Goal: Share content: Share content

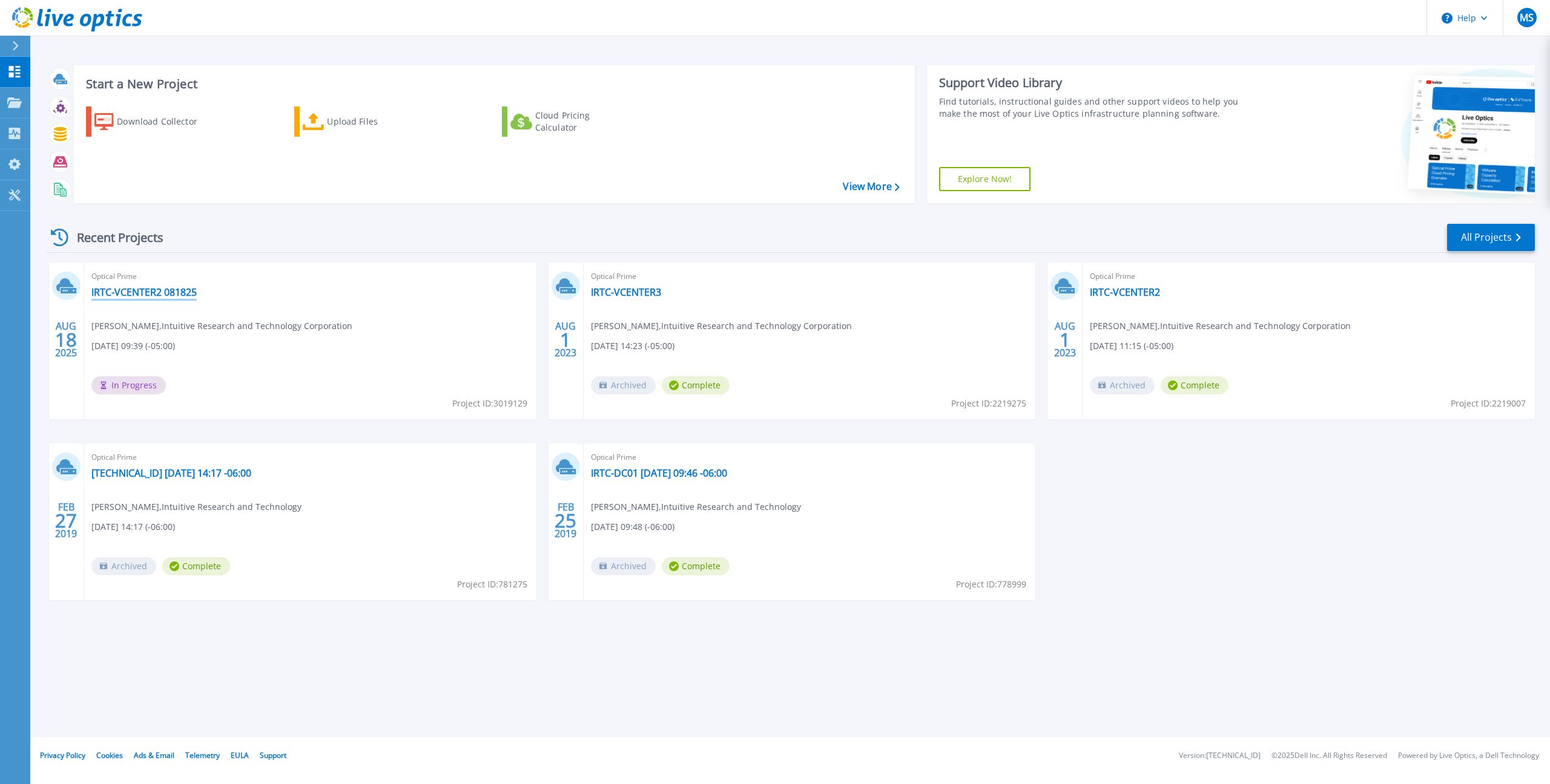
click at [160, 293] on link "IRTC-VCENTER2 081825" at bounding box center [144, 292] width 105 height 12
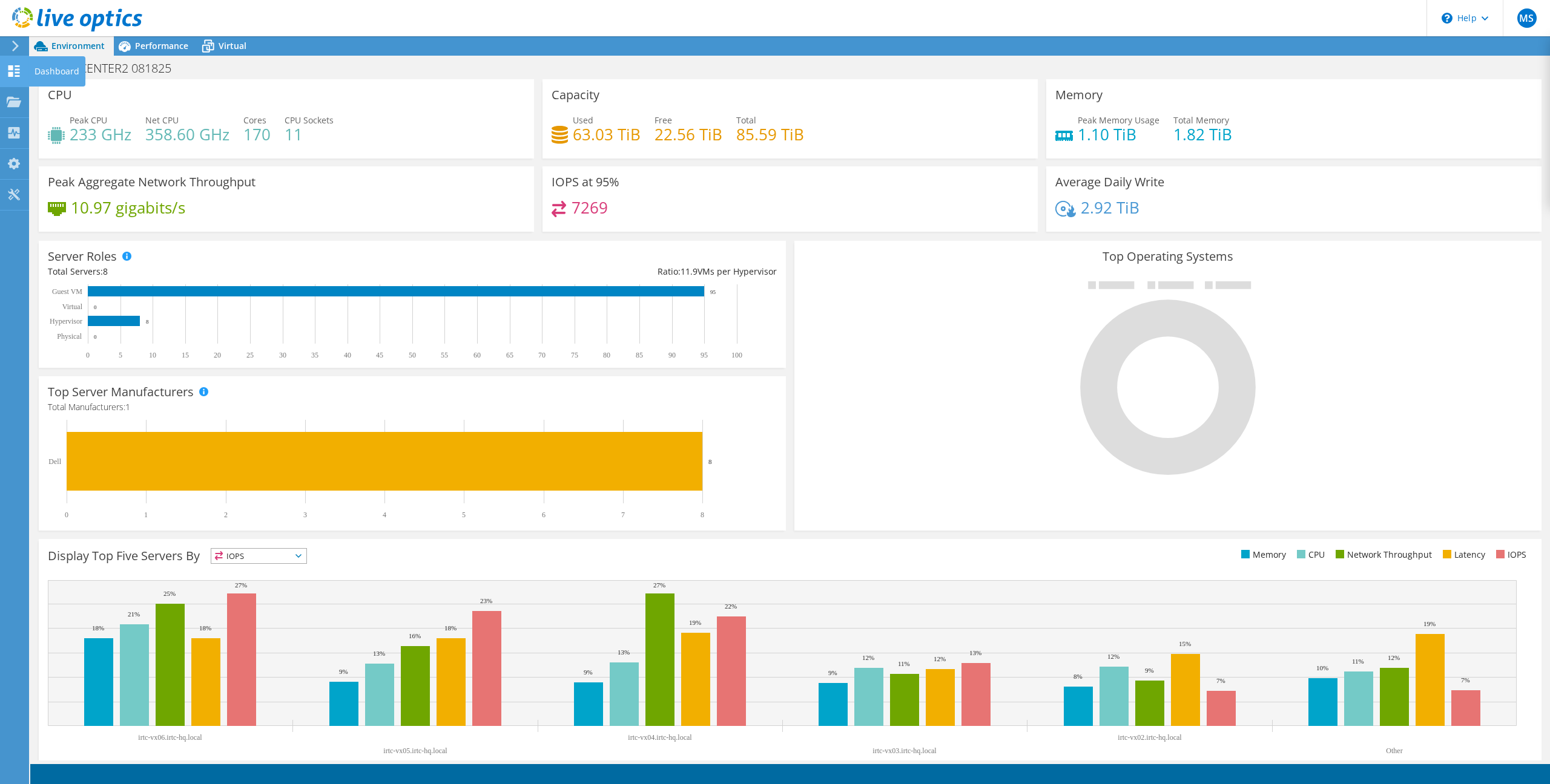
click at [17, 70] on icon at bounding box center [14, 71] width 15 height 11
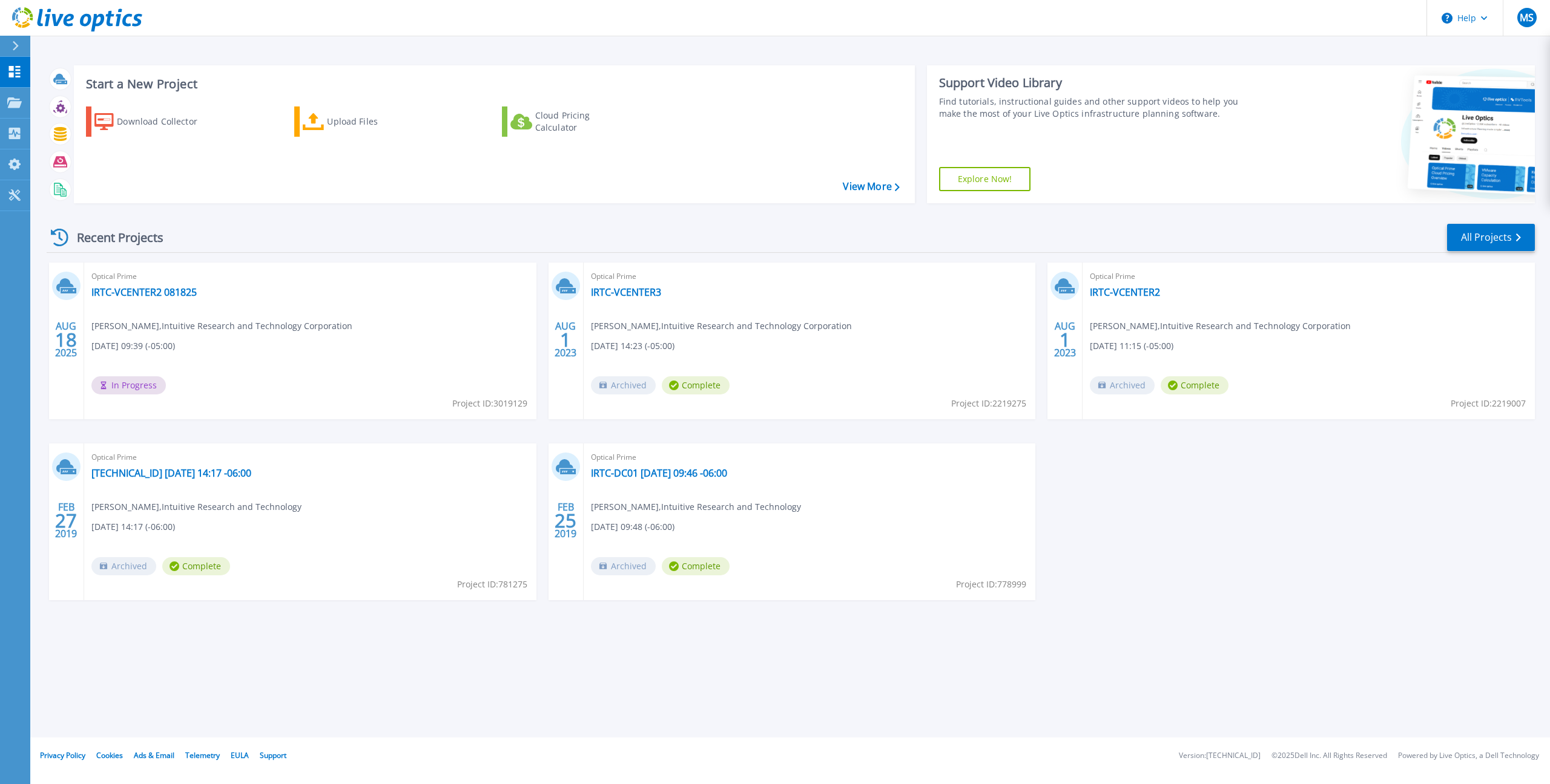
click at [406, 302] on div "Optical Prime IRTC-VCENTER2 081825 Marco Shaw , Intuitive Research and Technolo…" at bounding box center [310, 341] width 452 height 157
click at [386, 206] on div "Start a New Project Download Collector Upload Files Cloud Pricing Calculator Vi…" at bounding box center [790, 134] width 1488 height 157
click at [250, 314] on div "Optical Prime IRTC-VCENTER2 081825 Marco Shaw , Intuitive Research and Technolo…" at bounding box center [310, 341] width 452 height 157
click at [173, 296] on link "IRTC-VCENTER2 081825" at bounding box center [144, 292] width 105 height 12
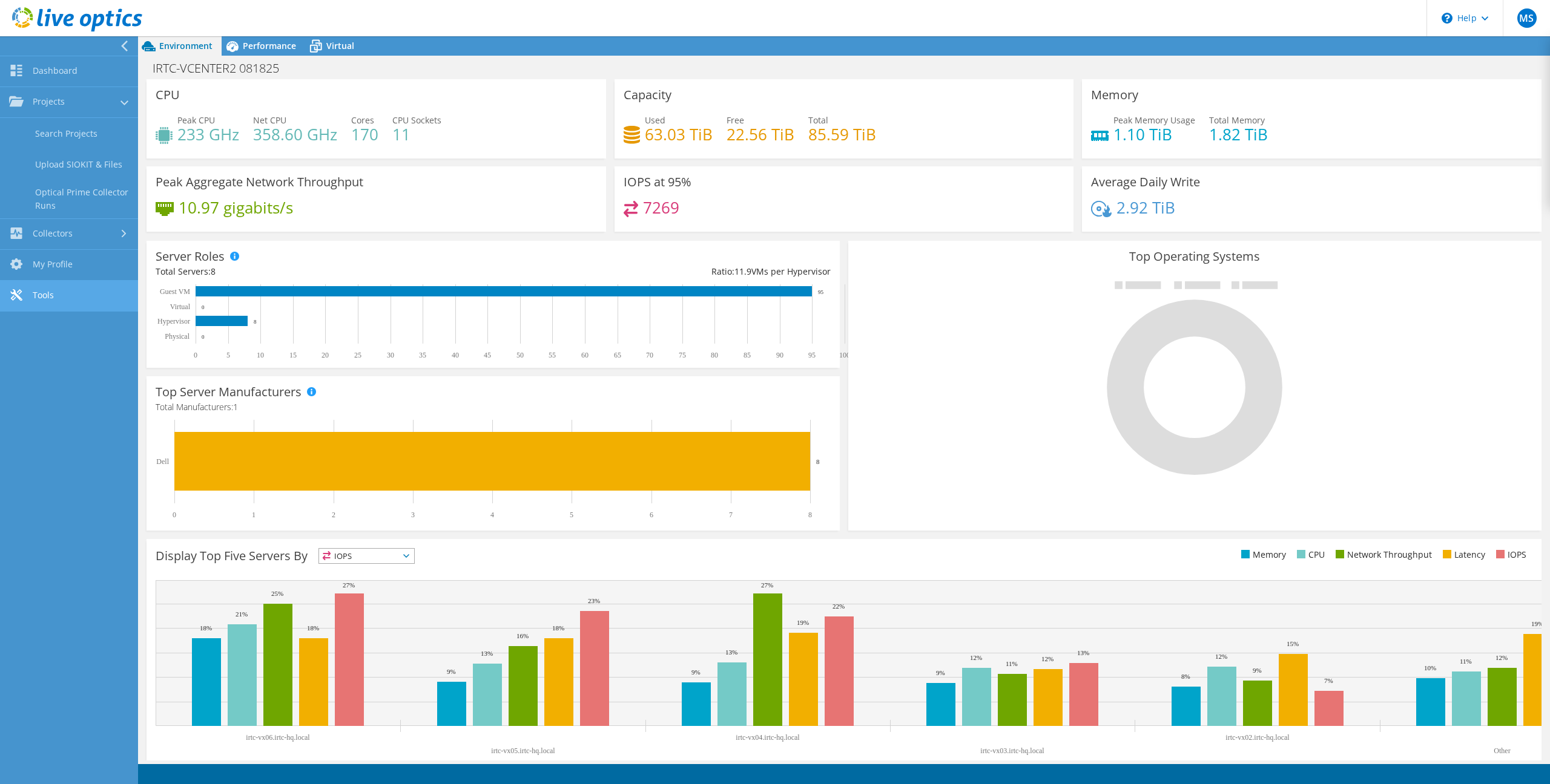
click at [62, 302] on link "Tools" at bounding box center [69, 296] width 138 height 31
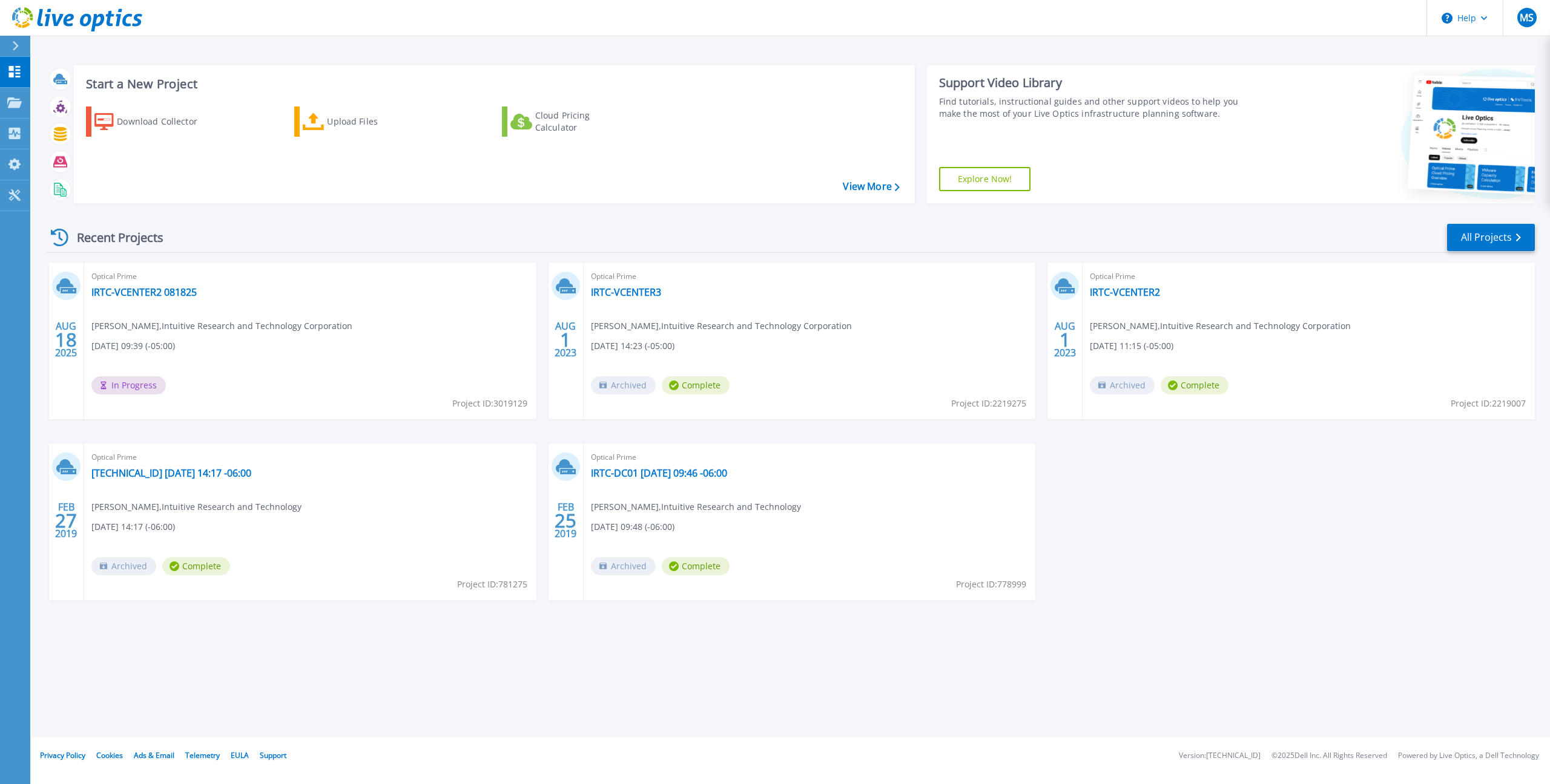
click at [453, 367] on div "Optical Prime IRTC-VCENTER2 081825 Marco Shaw , Intuitive Research and Technolo…" at bounding box center [310, 341] width 452 height 157
click at [165, 296] on link "IRTC-VCENTER2 081825" at bounding box center [144, 292] width 105 height 12
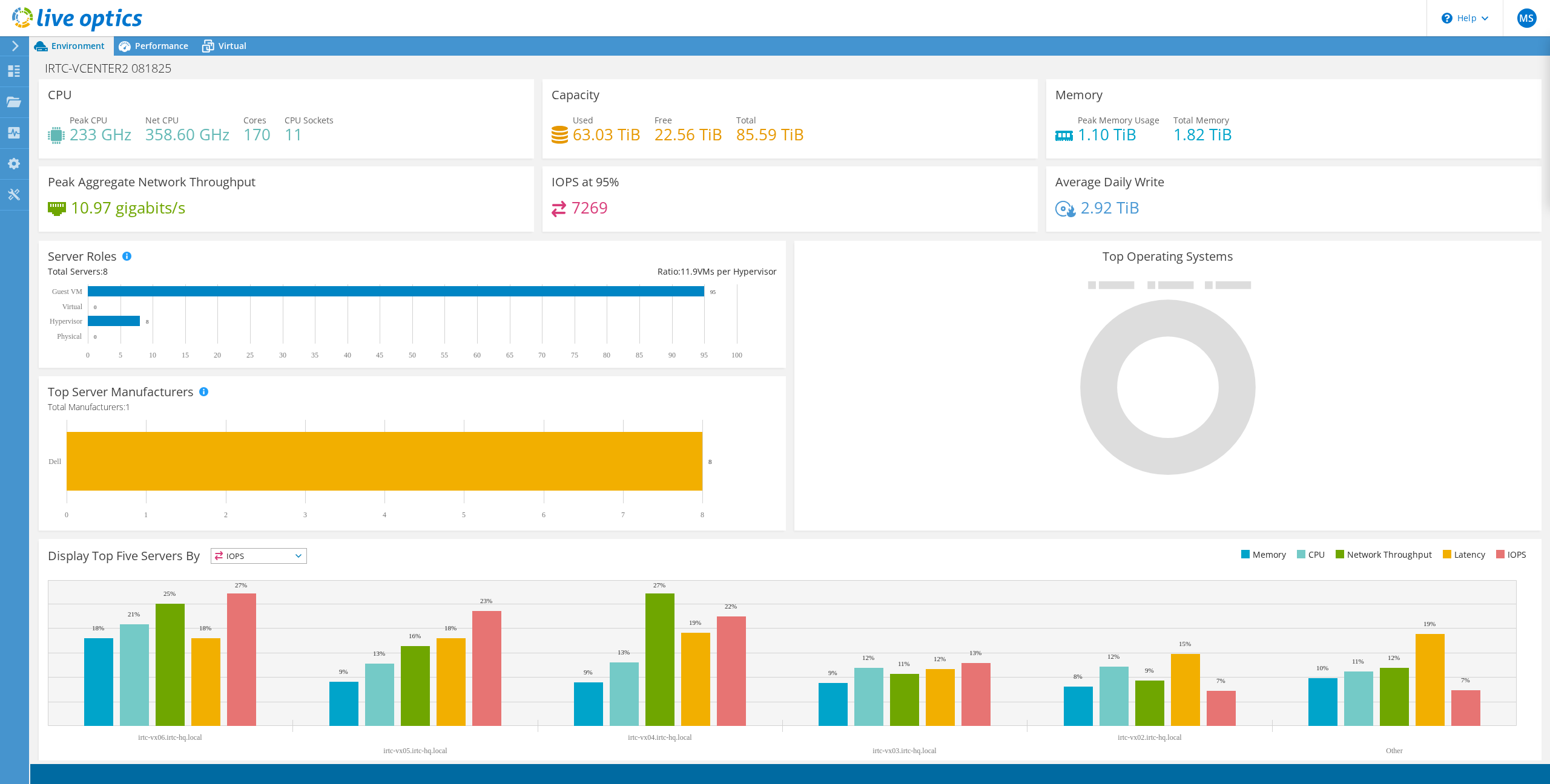
click at [16, 50] on icon at bounding box center [15, 46] width 9 height 11
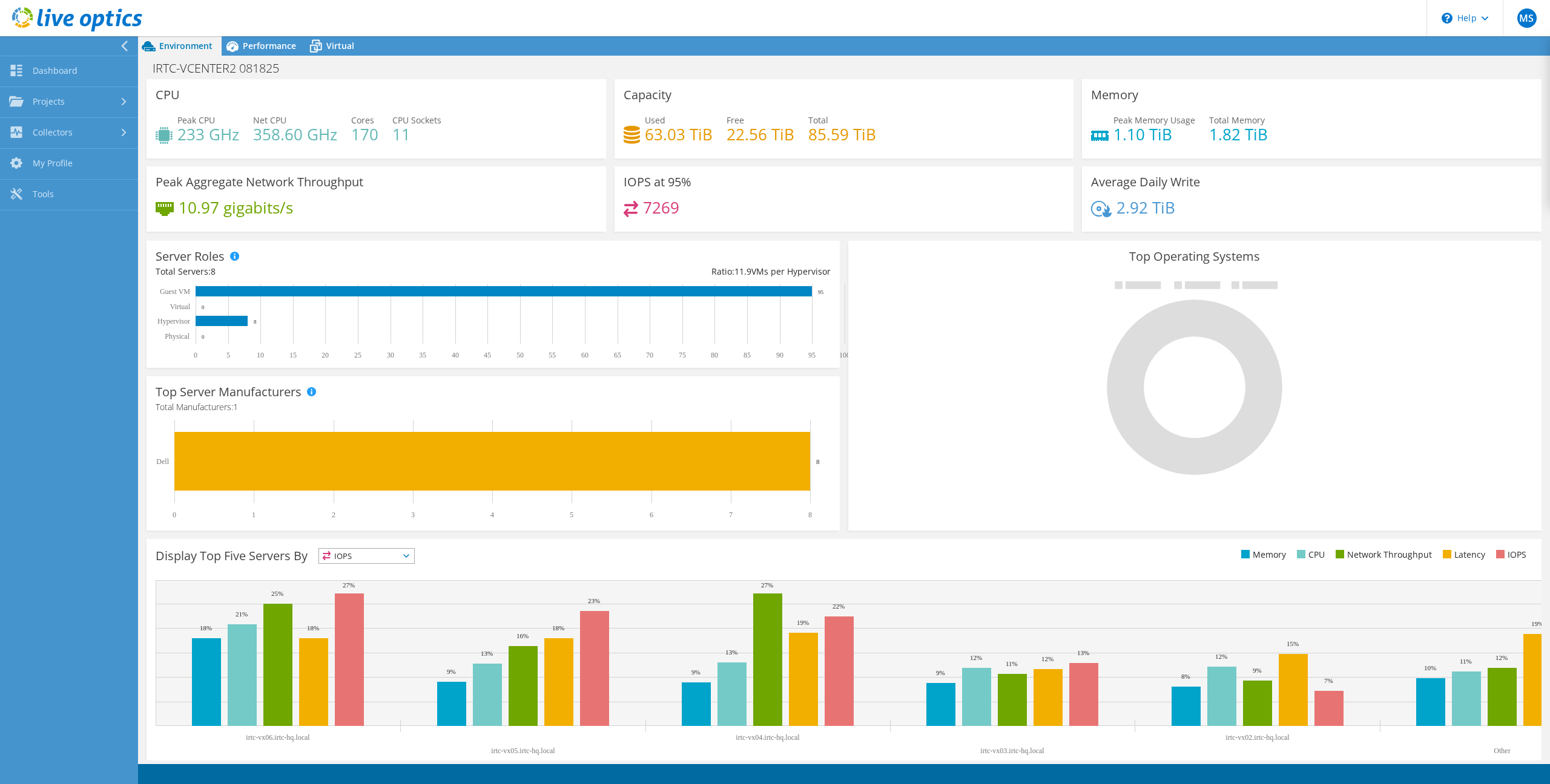
click at [127, 49] on icon at bounding box center [125, 46] width 9 height 11
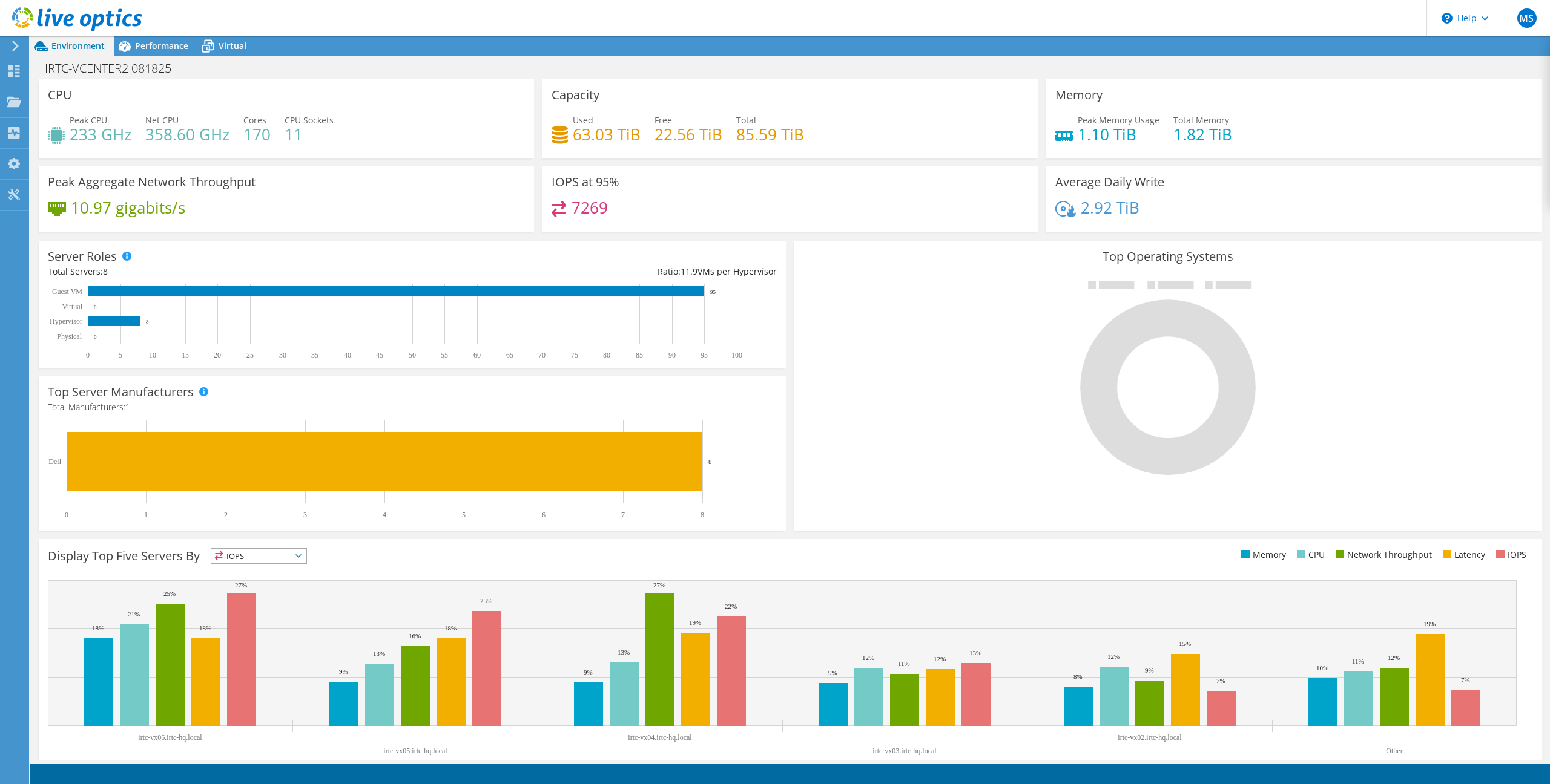
click at [74, 46] on span "Environment" at bounding box center [78, 45] width 53 height 11
click at [63, 23] on icon at bounding box center [77, 19] width 130 height 25
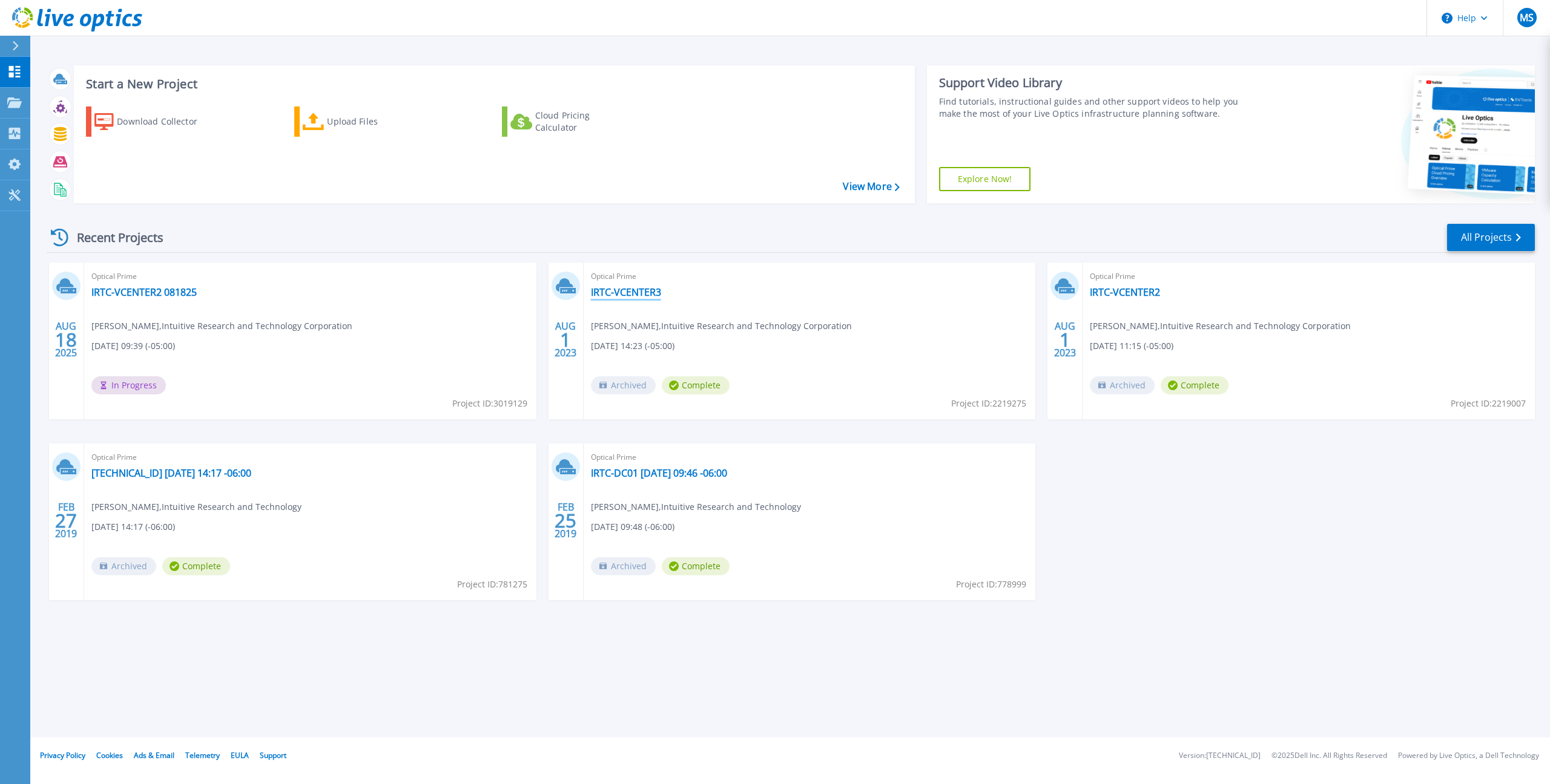
click at [593, 289] on link "IRTC-VCENTER3" at bounding box center [625, 292] width 70 height 12
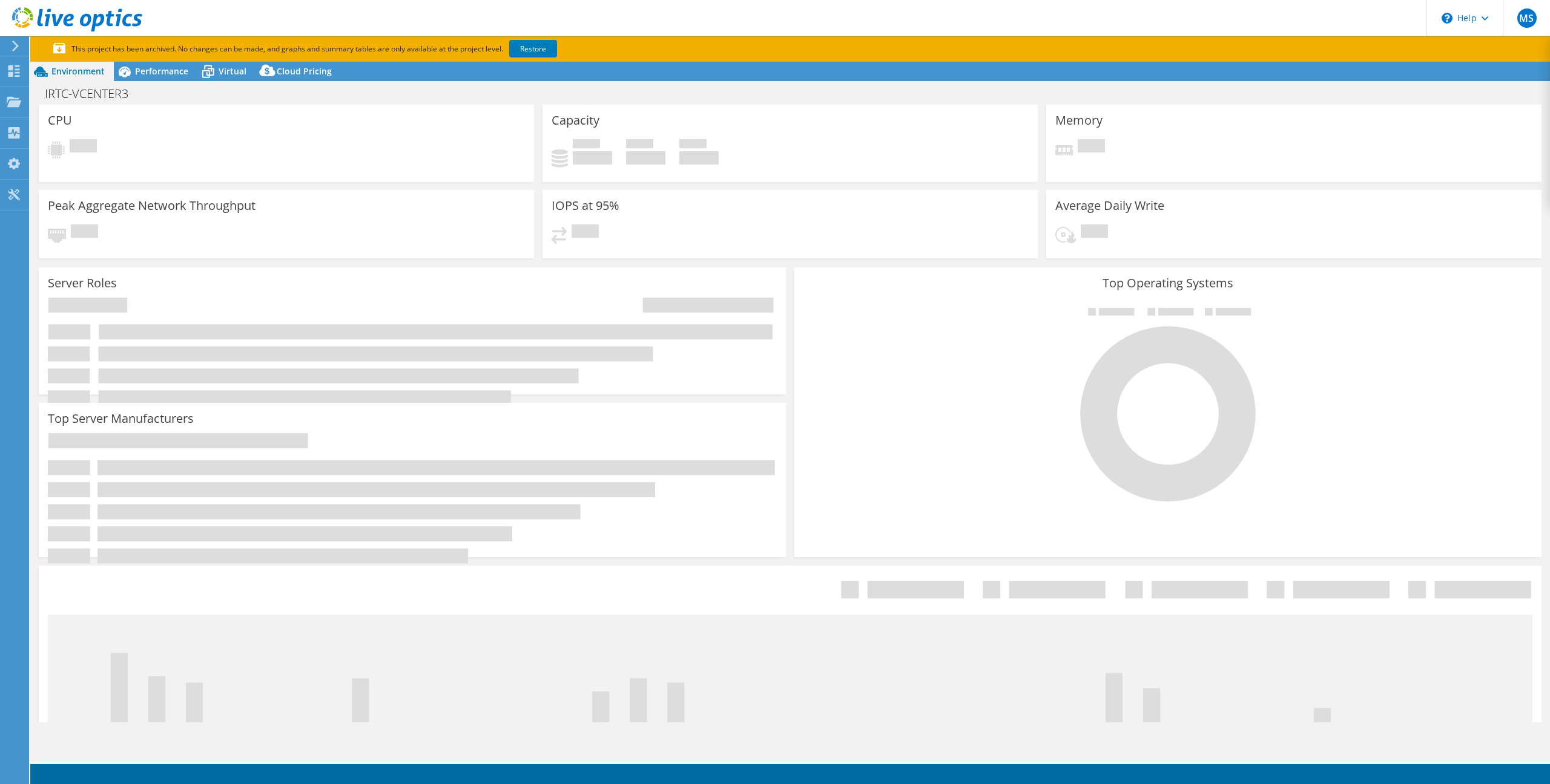
select select "USD"
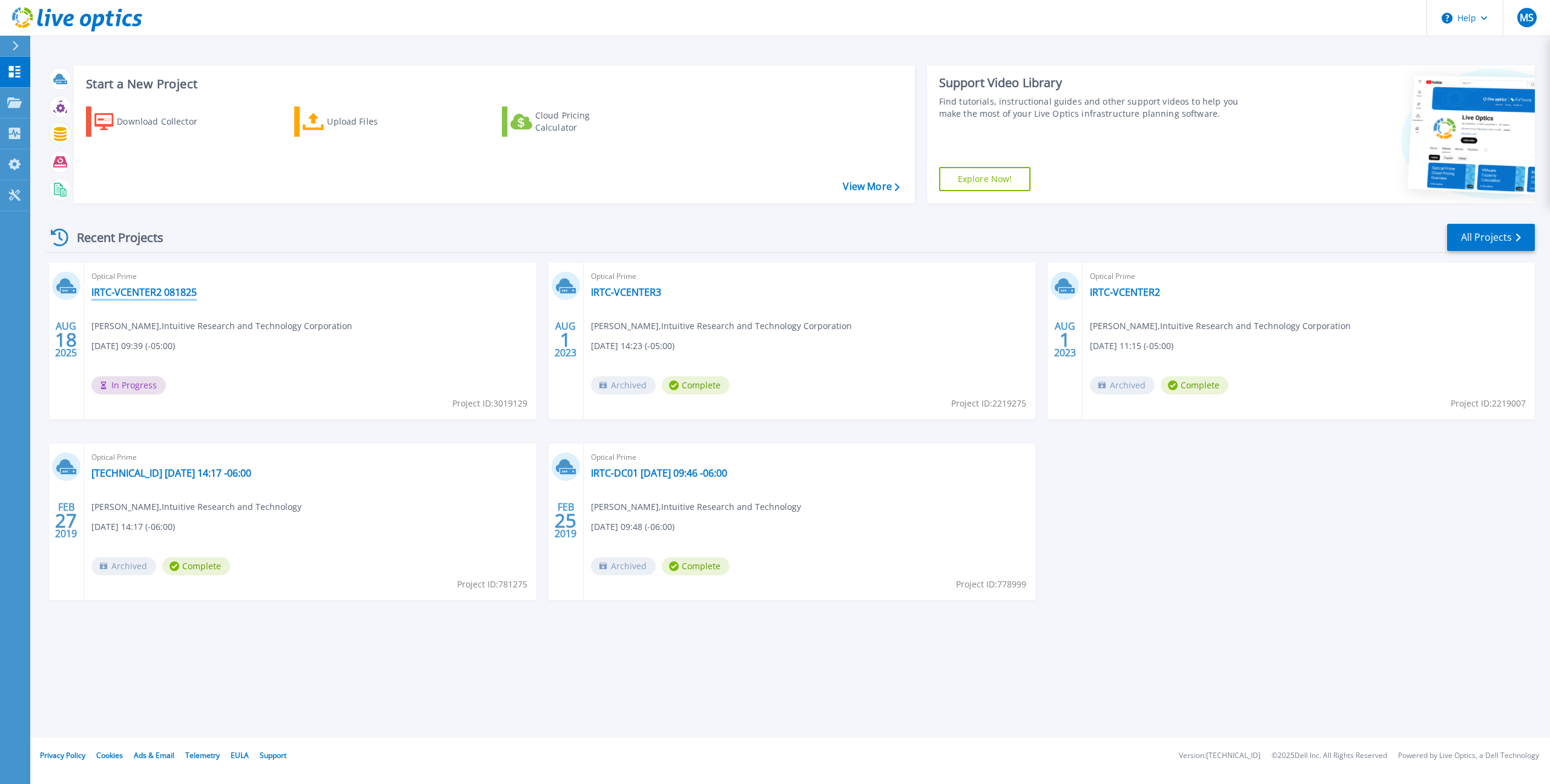
click at [162, 289] on link "IRTC-VCENTER2 081825" at bounding box center [144, 292] width 105 height 12
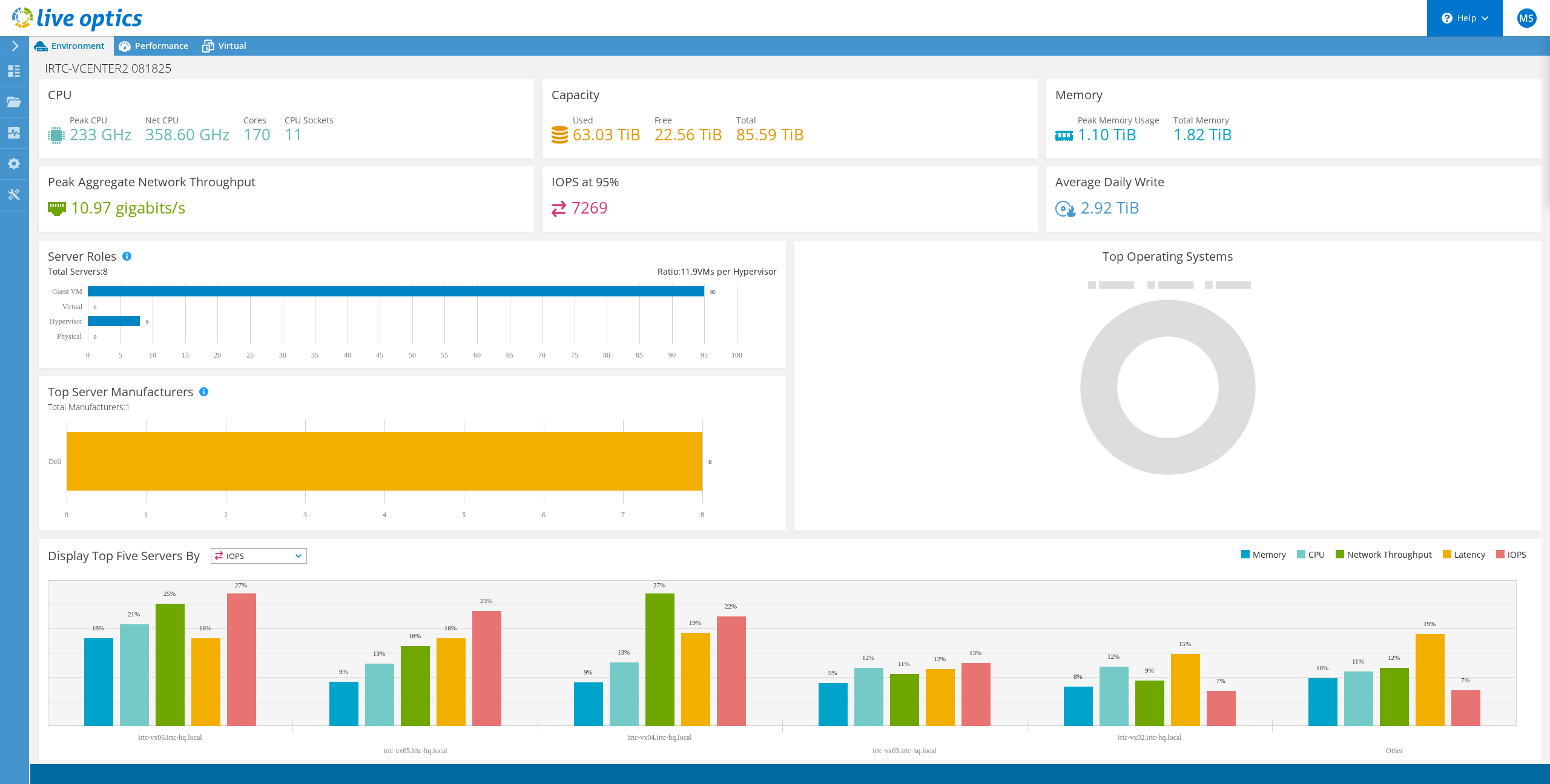
click at [1485, 21] on div "\n Help" at bounding box center [1465, 18] width 76 height 36
click at [16, 67] on icon at bounding box center [14, 71] width 15 height 11
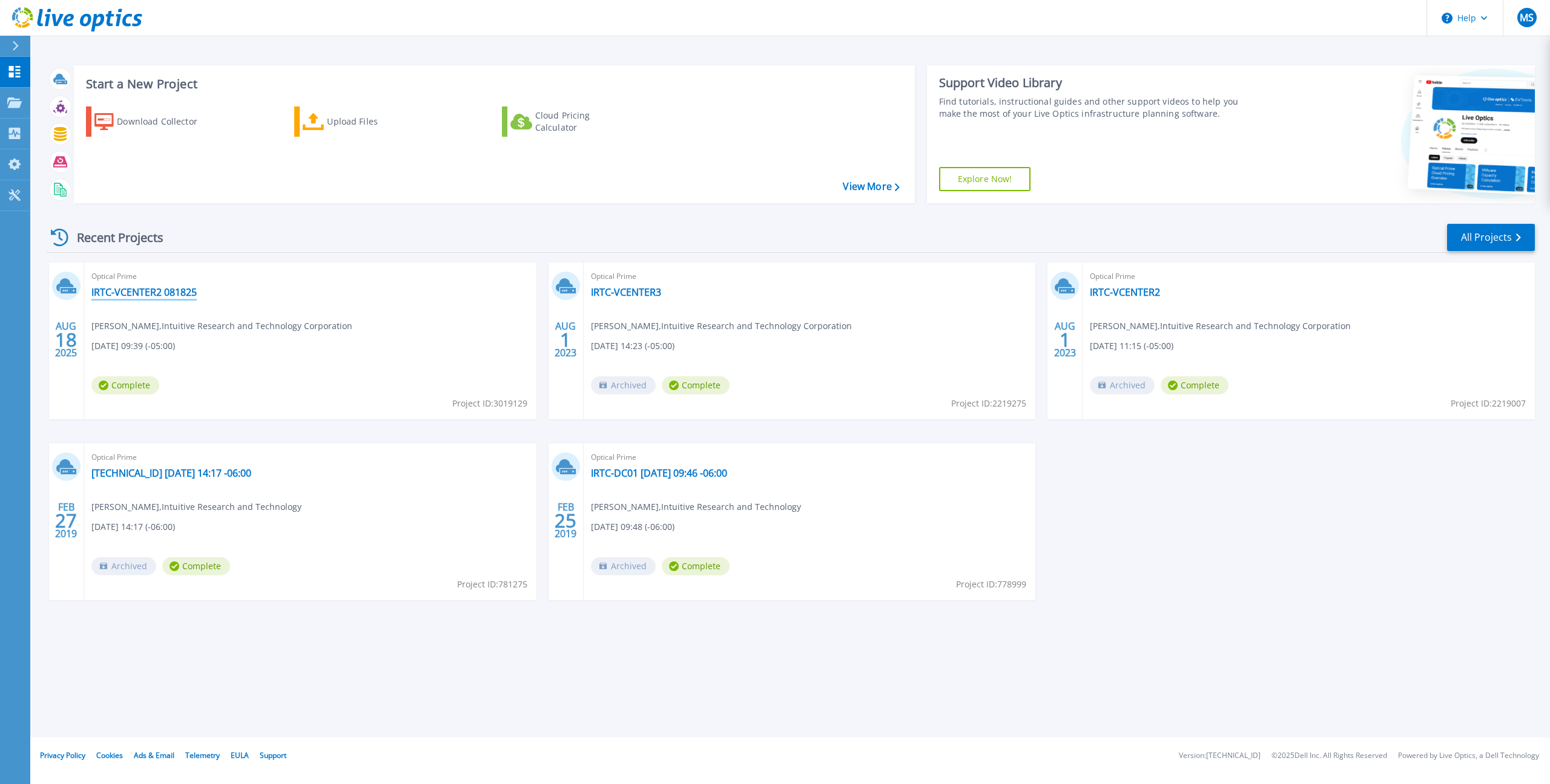
click at [147, 291] on link "IRTC-VCENTER2 081825" at bounding box center [144, 292] width 105 height 12
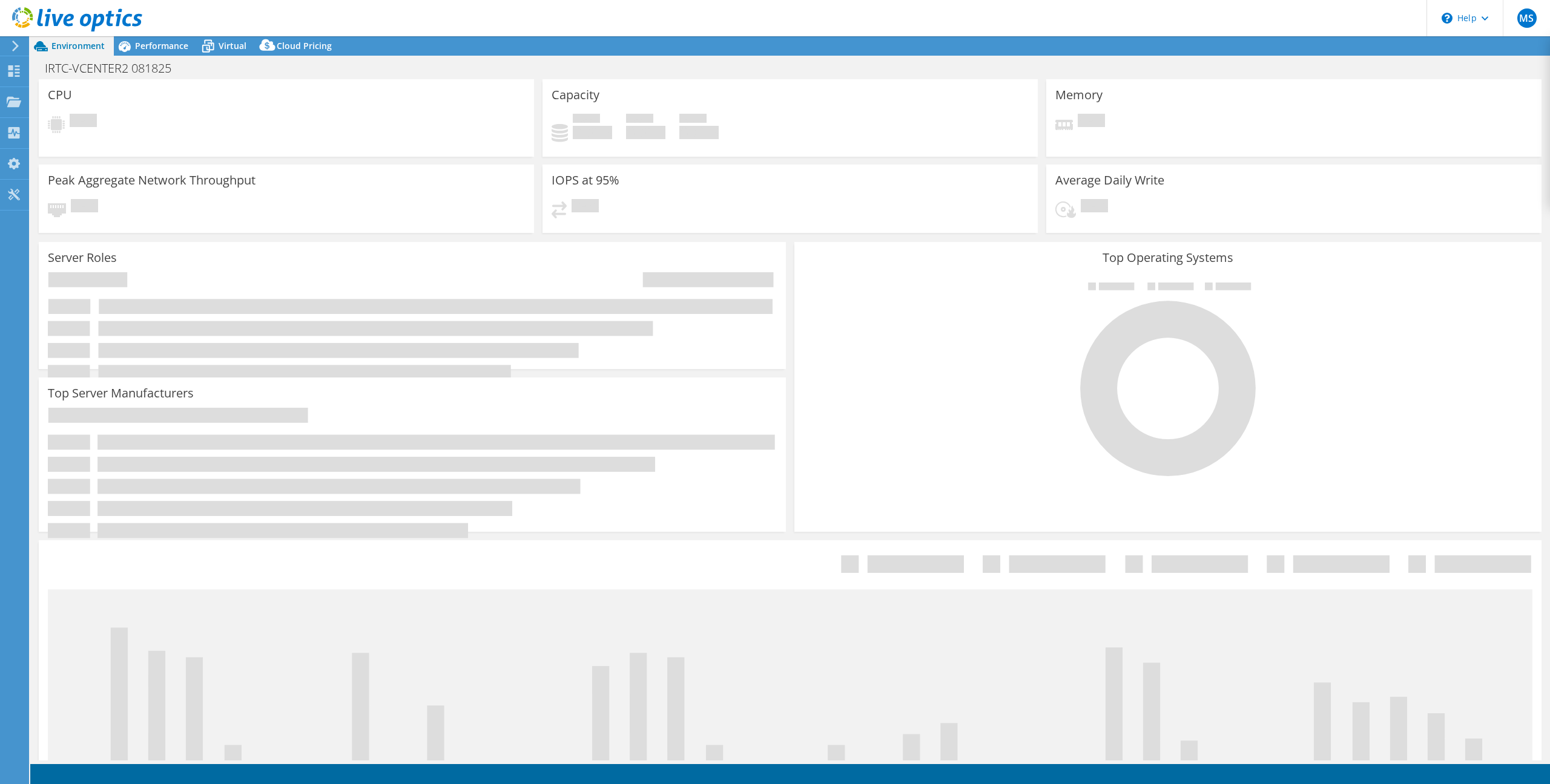
select select "USD"
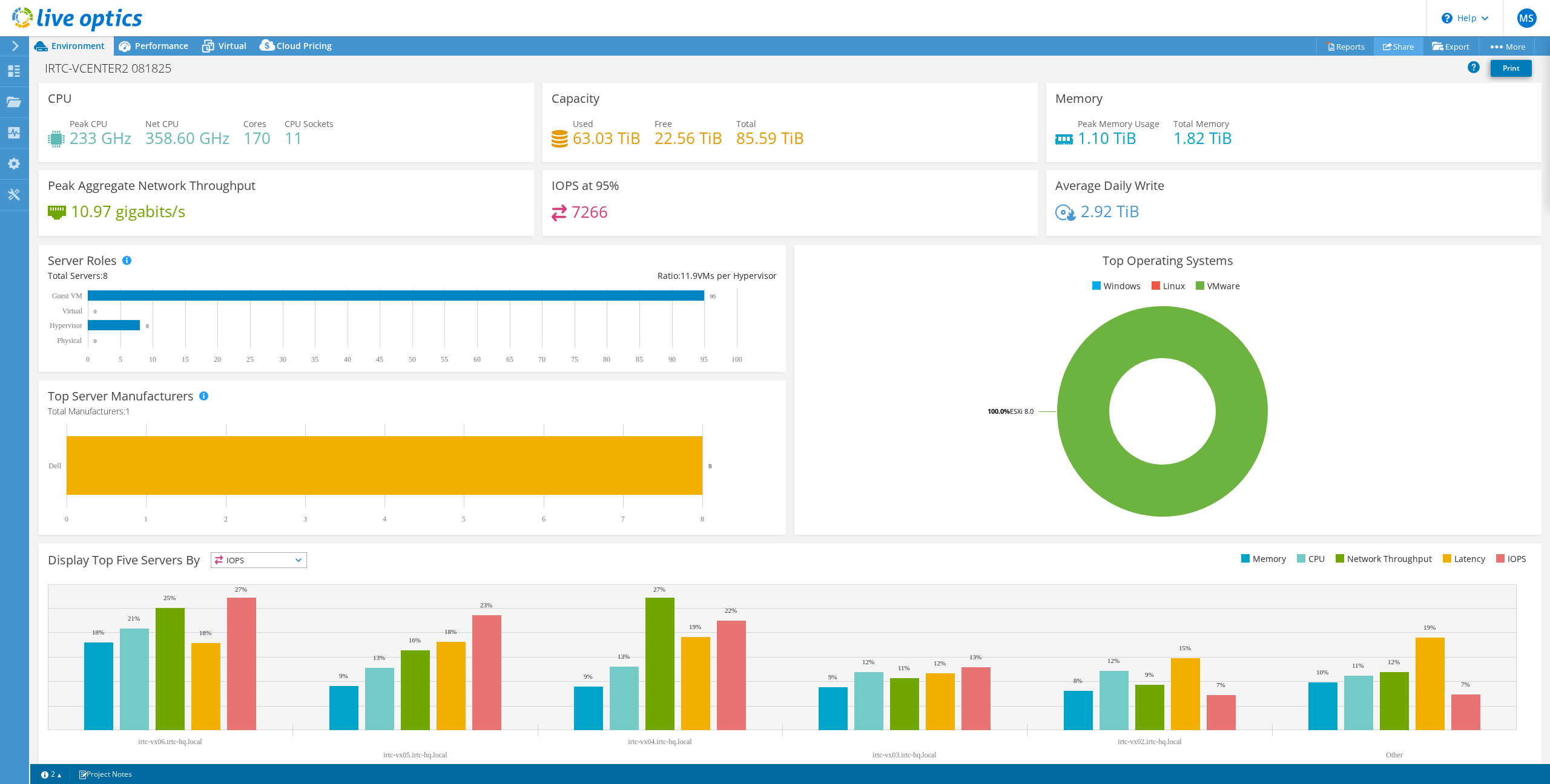
click at [1391, 43] on link "Share" at bounding box center [1398, 46] width 49 height 19
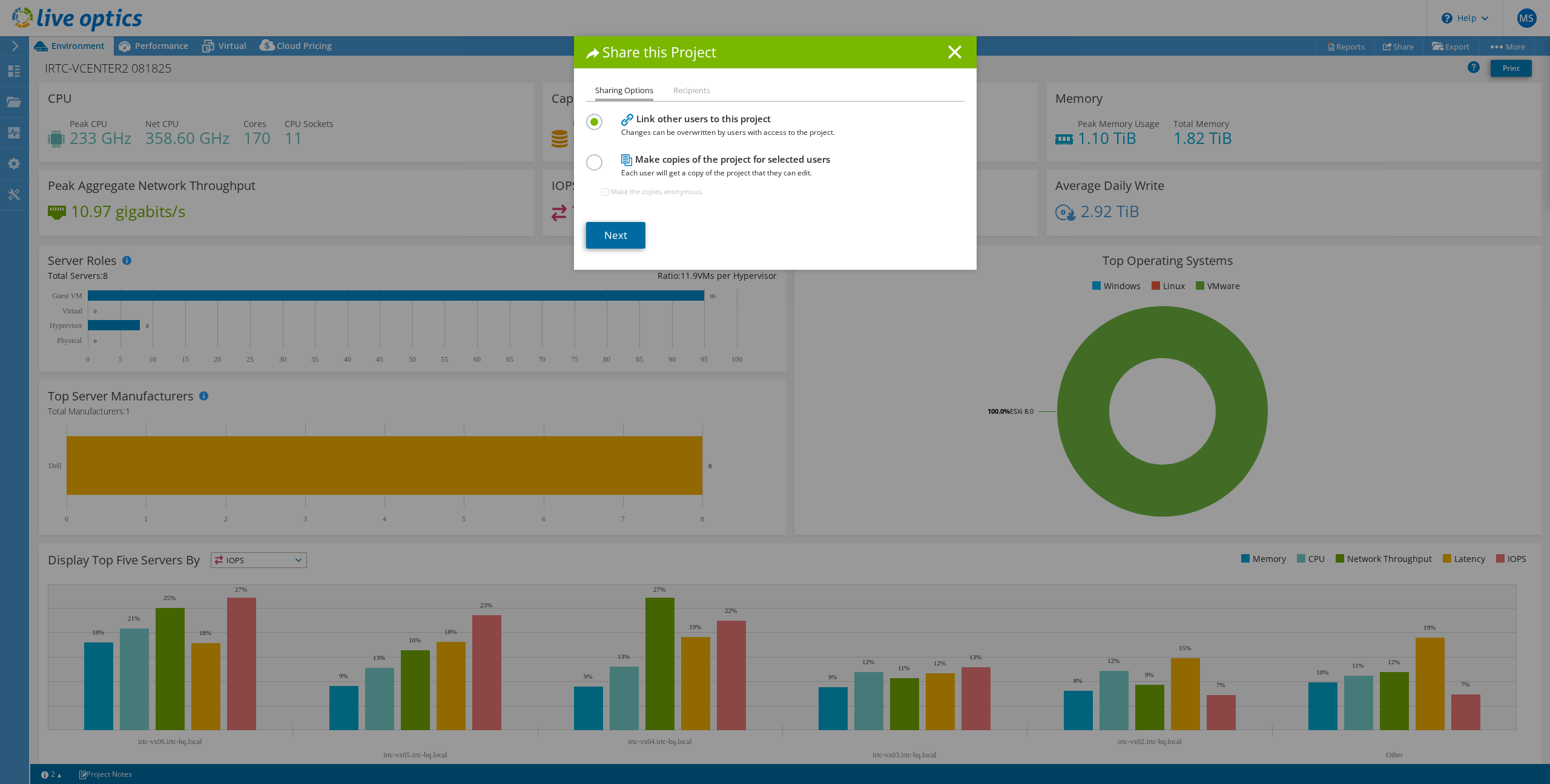
click at [625, 232] on link "Next" at bounding box center [615, 236] width 59 height 27
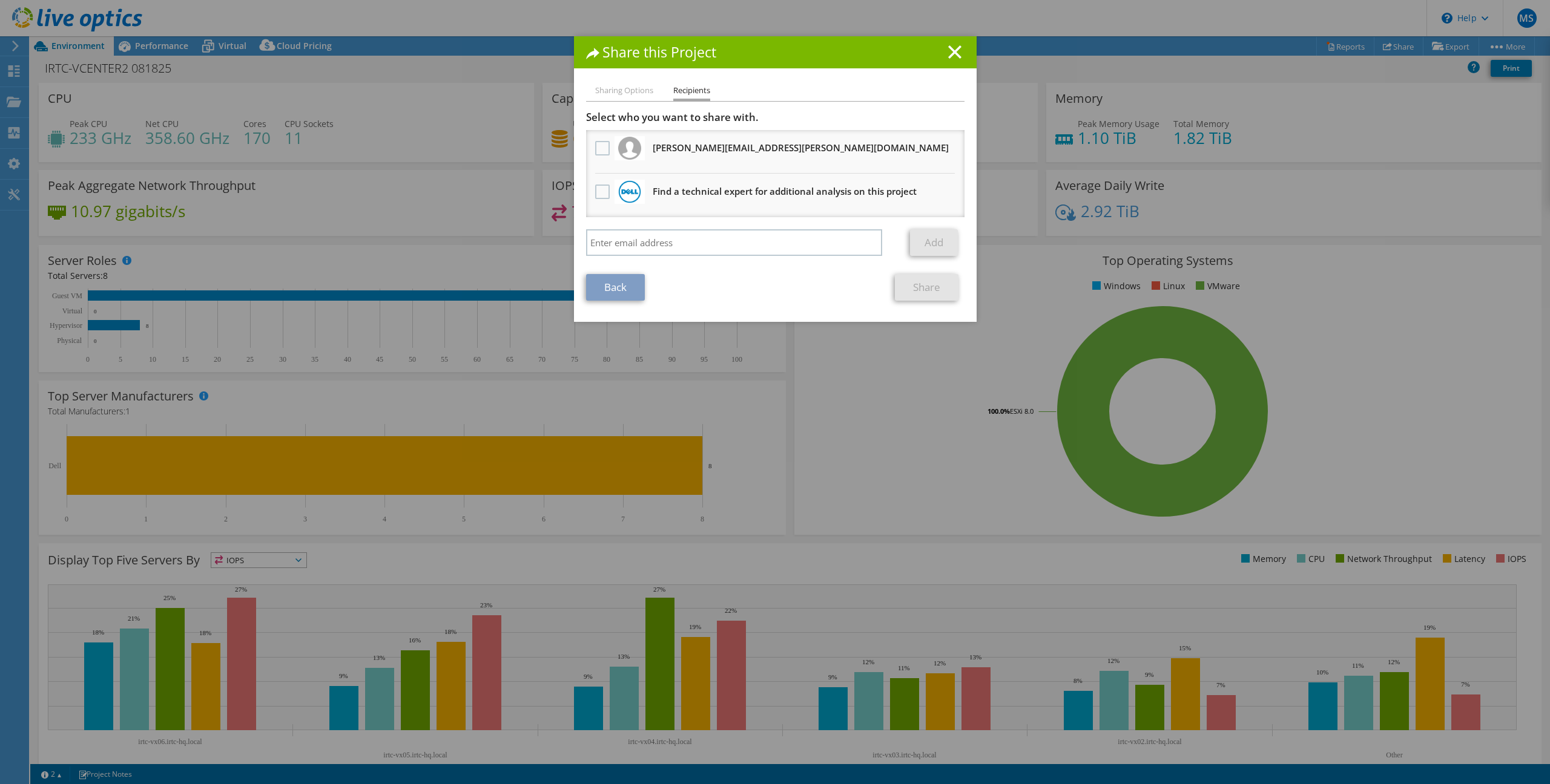
click at [599, 139] on div at bounding box center [602, 149] width 21 height 25
click at [599, 147] on label at bounding box center [603, 148] width 17 height 15
click at [0, 0] on input "checkbox" at bounding box center [0, 0] width 0 height 0
click at [915, 296] on link "Share" at bounding box center [926, 288] width 63 height 27
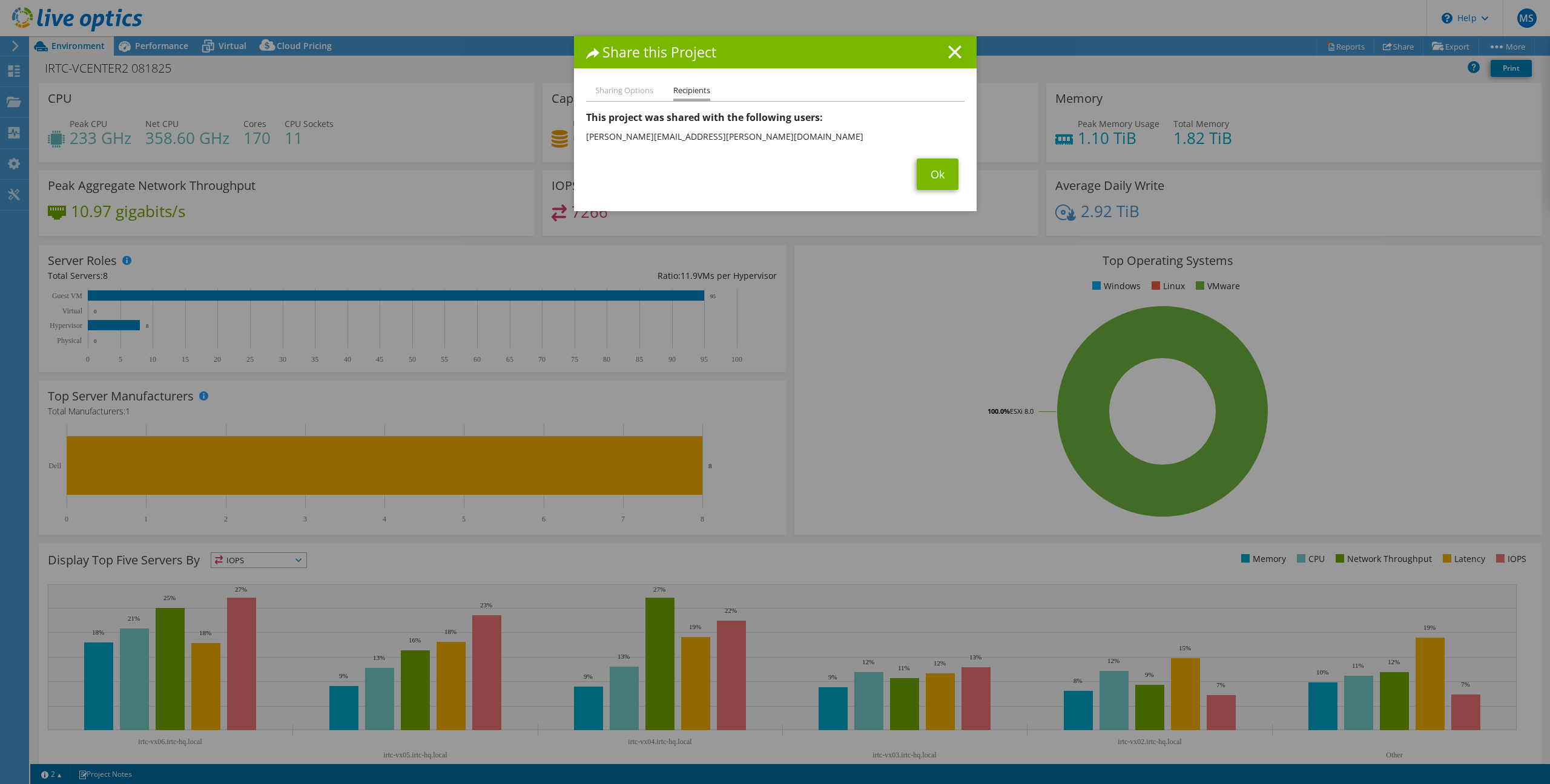
click at [952, 46] on icon at bounding box center [955, 52] width 13 height 13
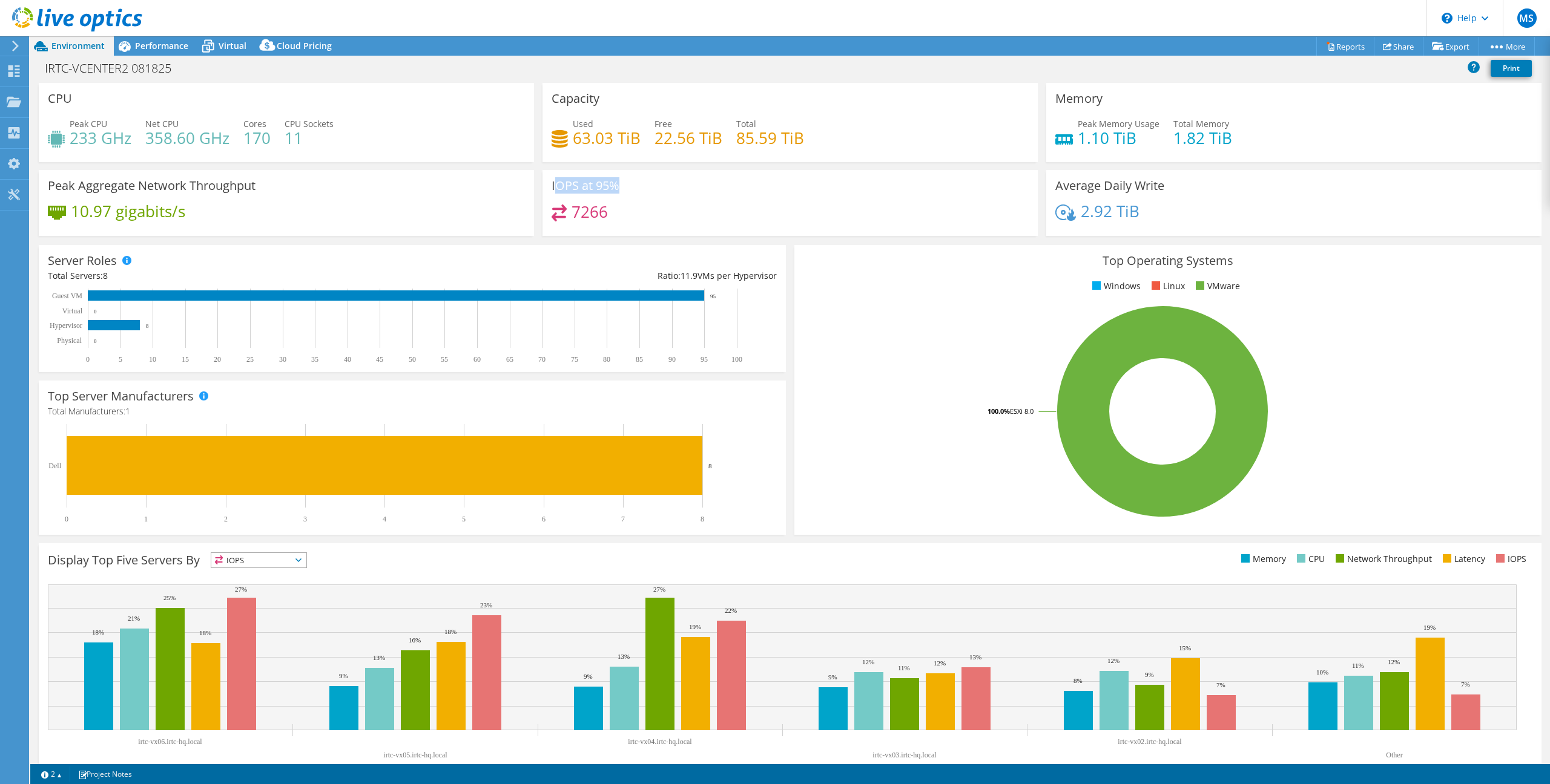
drag, startPoint x: 552, startPoint y: 187, endPoint x: 614, endPoint y: 189, distance: 62.0
click at [619, 185] on div "IOPS at 95% 7266" at bounding box center [790, 203] width 495 height 66
click at [600, 187] on h3 "IOPS at 95%" at bounding box center [585, 185] width 68 height 13
drag, startPoint x: 568, startPoint y: 213, endPoint x: 591, endPoint y: 213, distance: 23.0
click at [591, 213] on h4 "7266" at bounding box center [589, 212] width 36 height 13
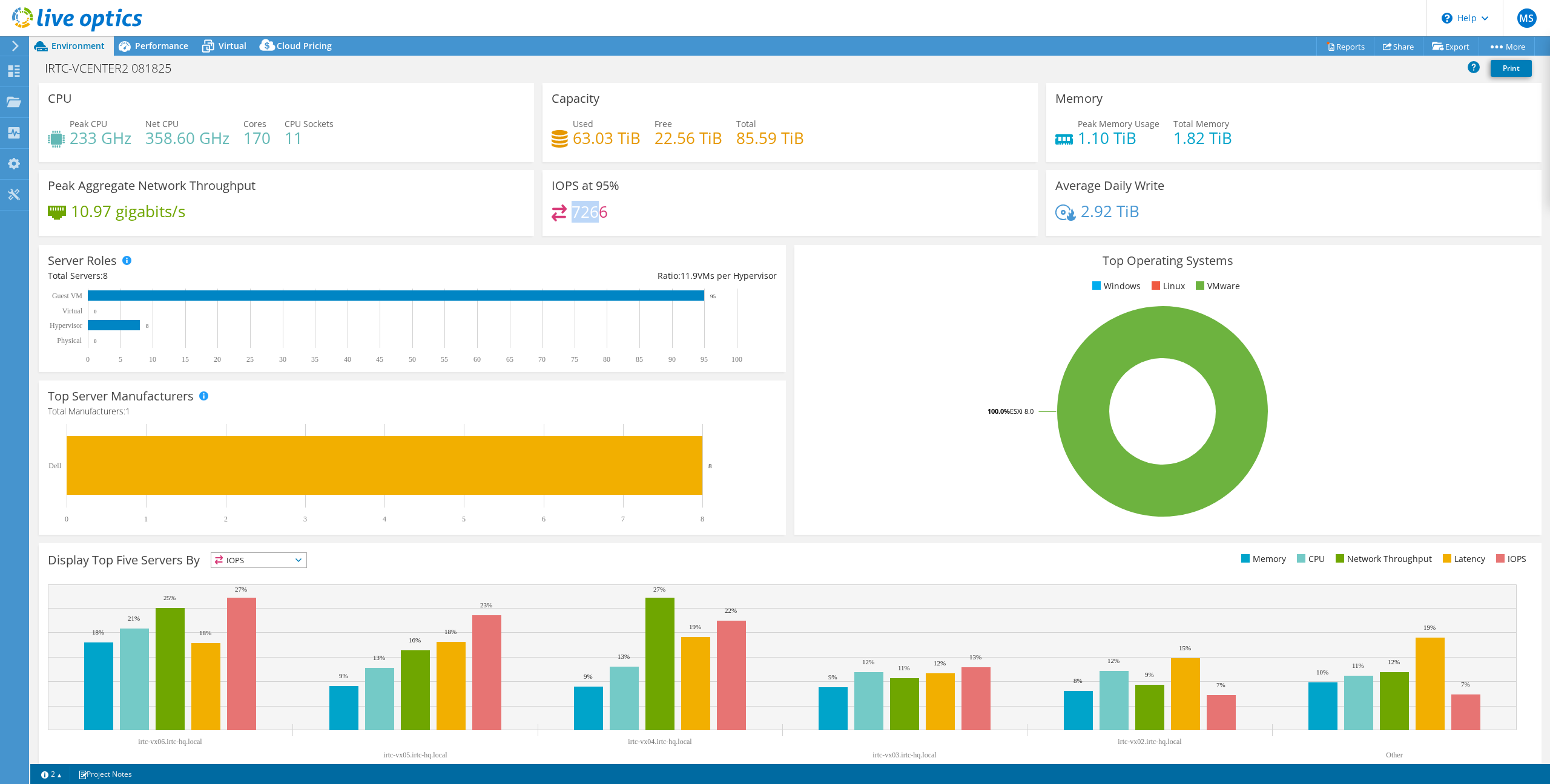
scroll to position [23, 0]
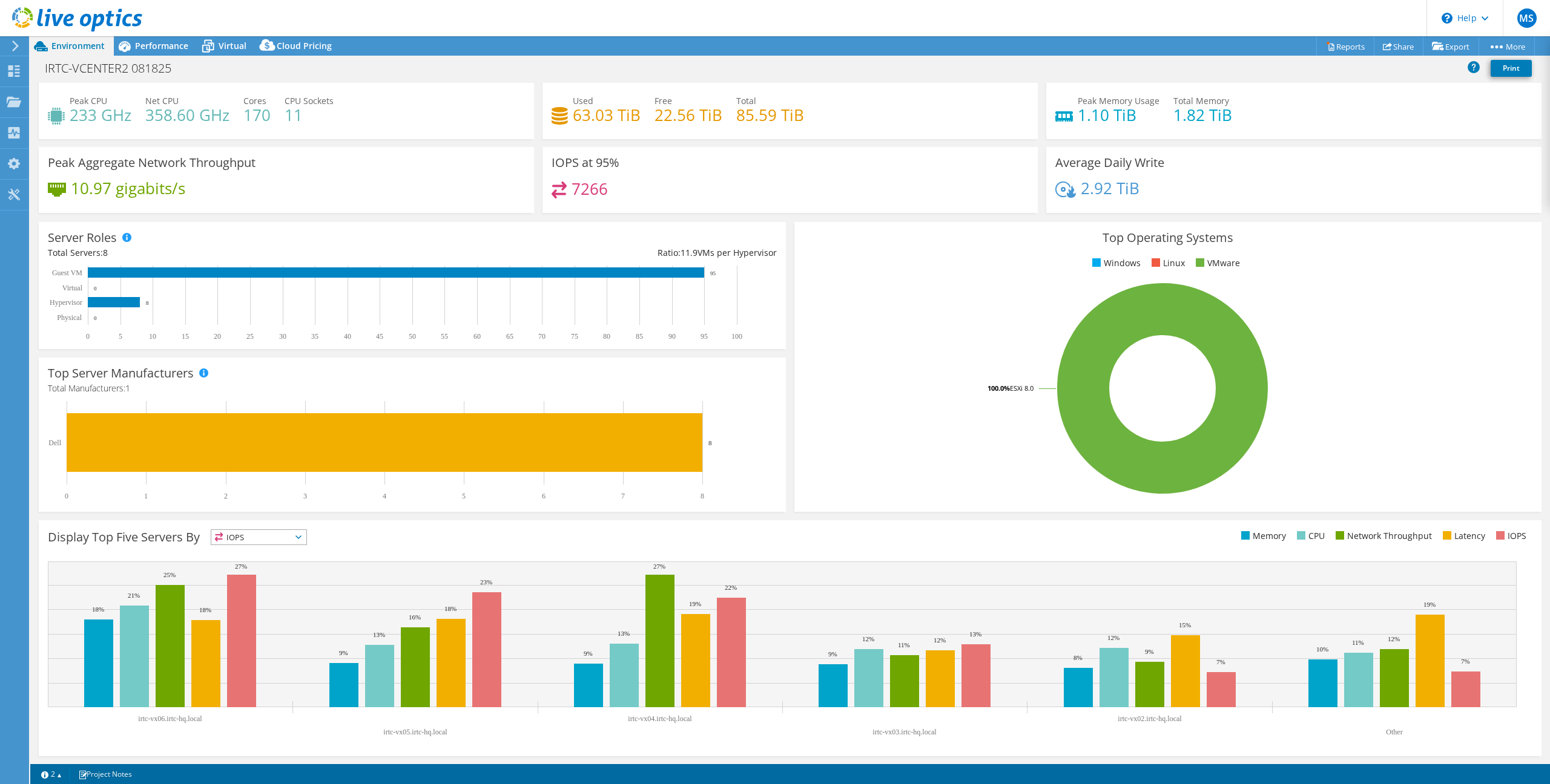
click at [278, 534] on span "IOPS" at bounding box center [258, 537] width 95 height 15
click at [275, 575] on li "Memory" at bounding box center [258, 570] width 95 height 17
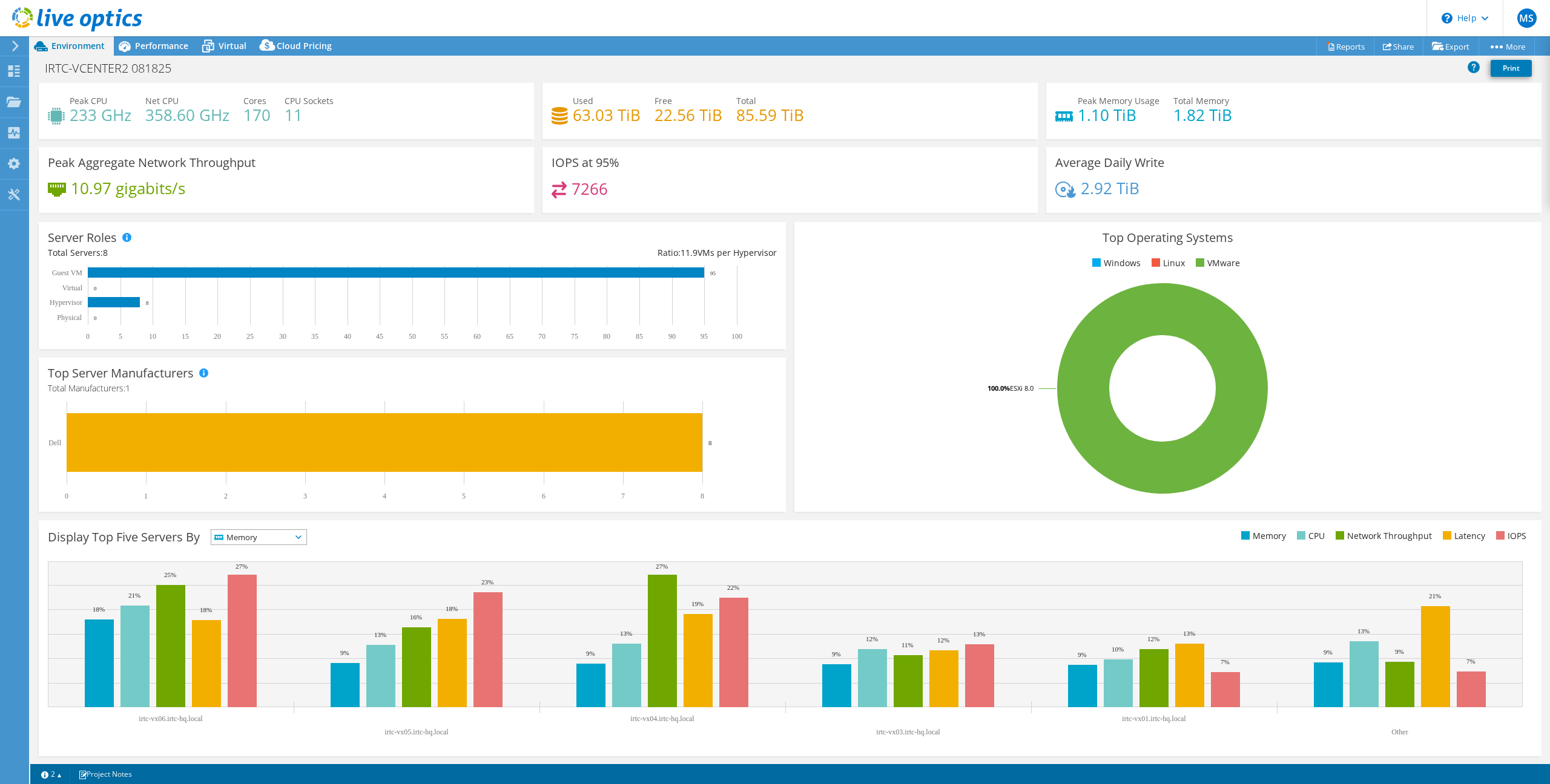
click at [280, 537] on span "Memory" at bounding box center [251, 537] width 80 height 15
click at [283, 615] on li "Latency" at bounding box center [258, 621] width 95 height 17
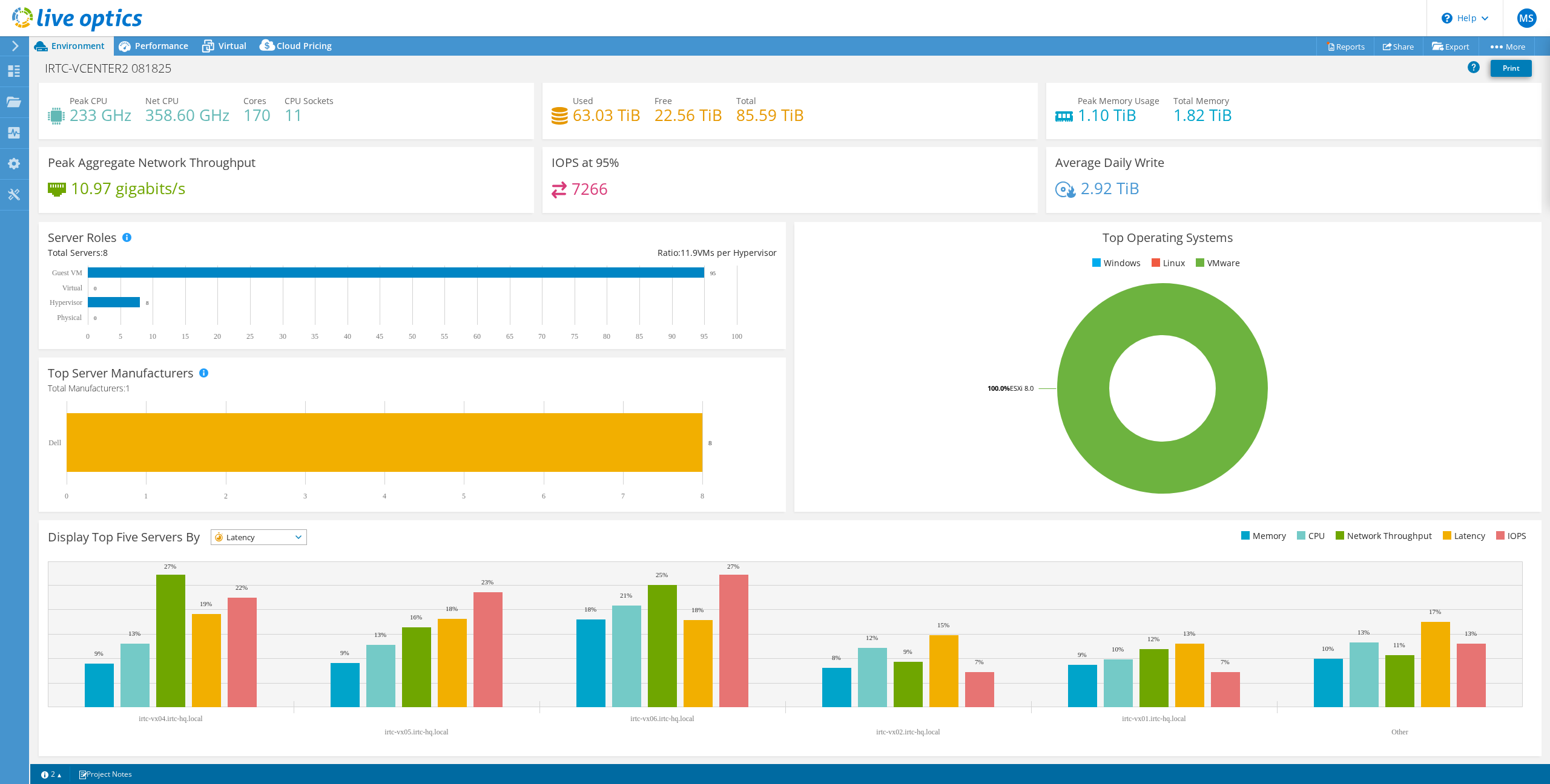
click at [275, 534] on span "Latency" at bounding box center [251, 537] width 80 height 15
click at [271, 602] on li "Network Throughput" at bounding box center [258, 603] width 95 height 17
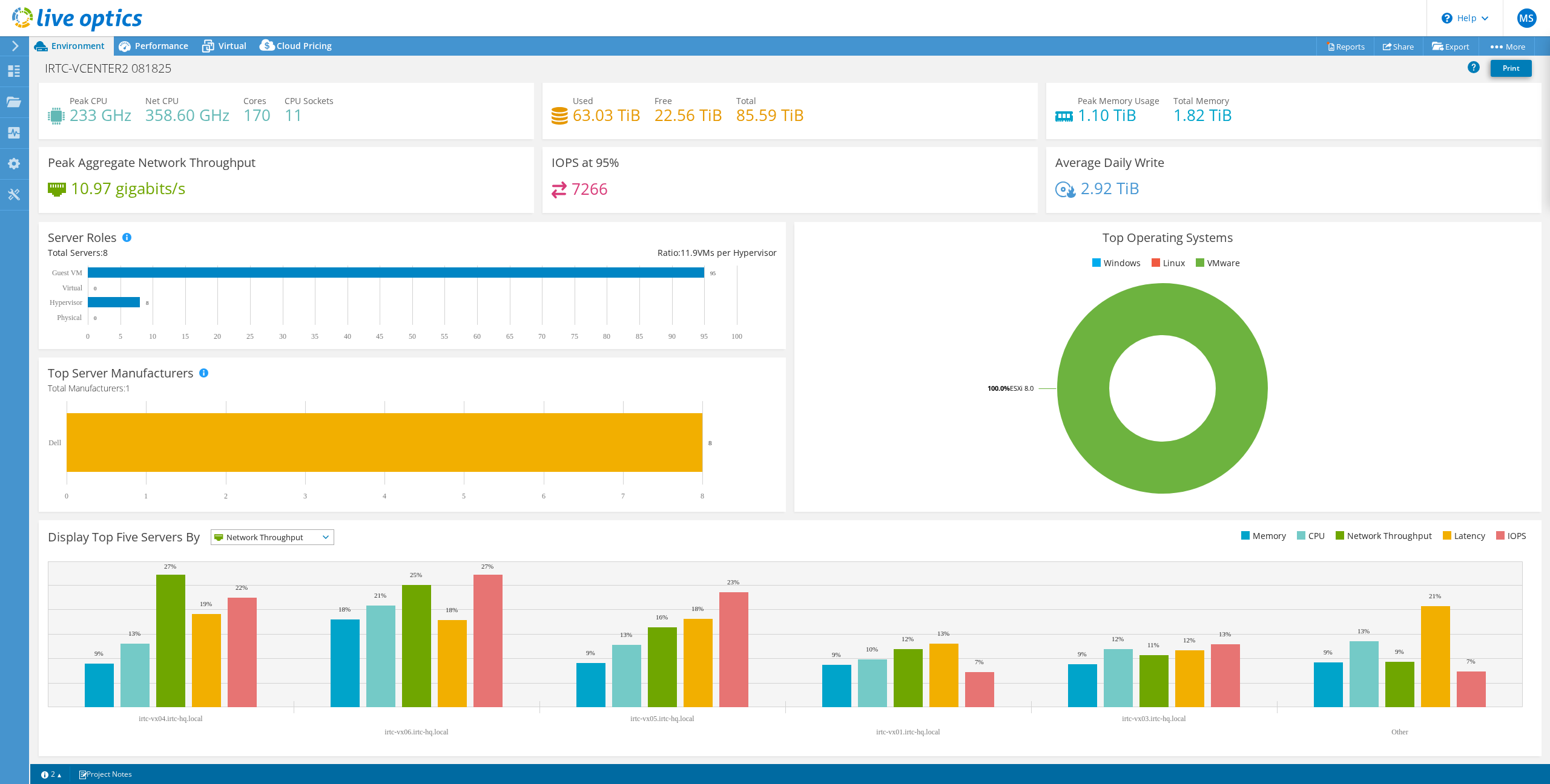
click at [269, 533] on span "Network Throughput" at bounding box center [264, 537] width 107 height 15
click at [269, 568] on li "Memory" at bounding box center [272, 570] width 122 height 17
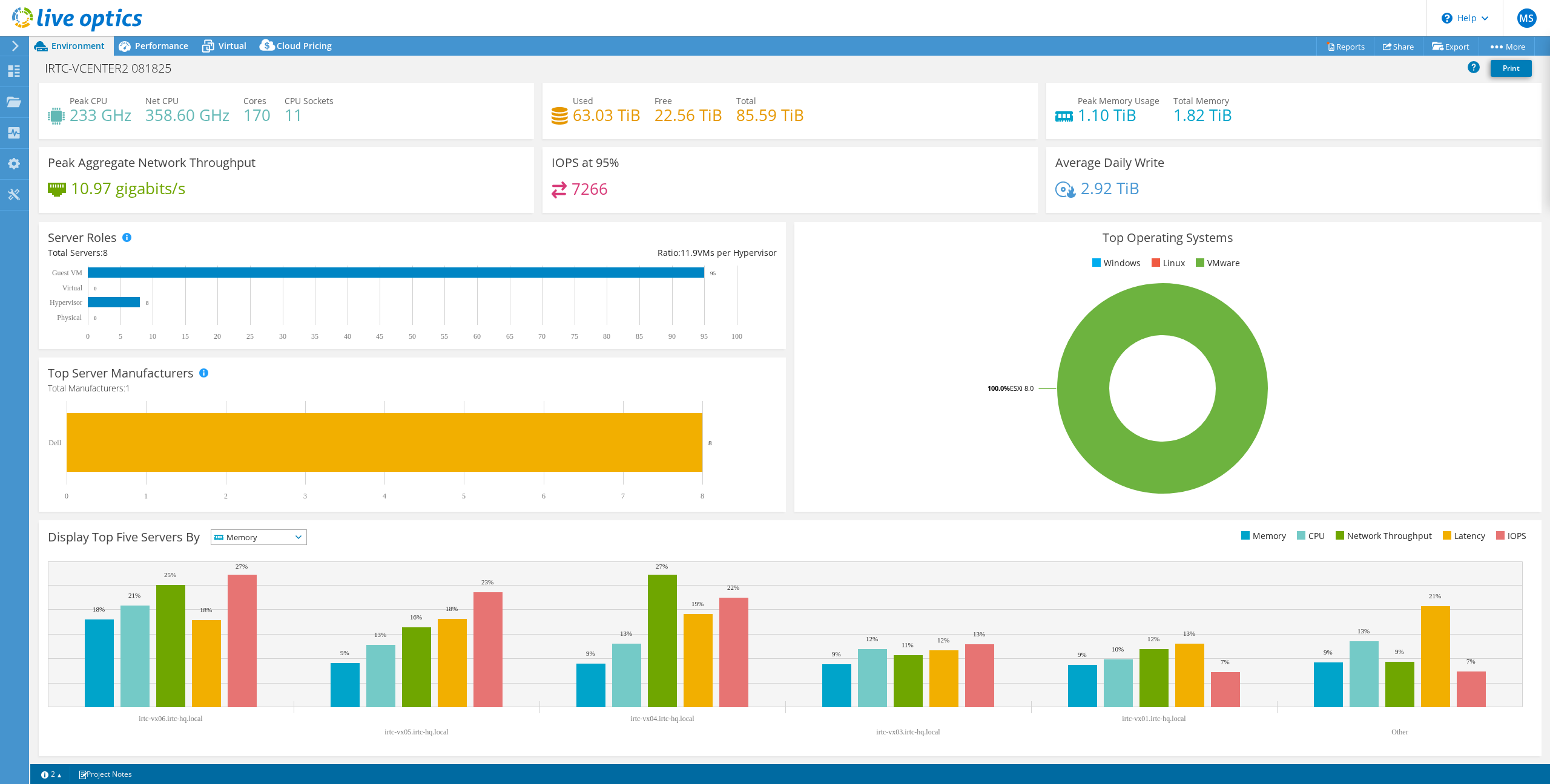
click at [270, 533] on span "Memory" at bounding box center [251, 537] width 80 height 15
click at [270, 556] on li "IOPS" at bounding box center [258, 552] width 95 height 17
click at [576, 550] on div "Display Top Five Servers By IOPS IOPS" at bounding box center [790, 639] width 1503 height 236
